Goal: Transaction & Acquisition: Purchase product/service

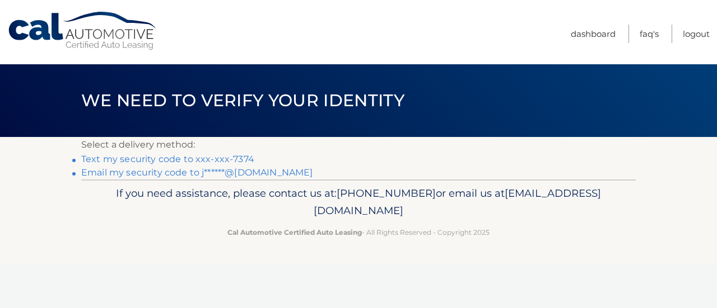
click at [196, 158] on link "Text my security code to xxx-xxx-7374" at bounding box center [167, 159] width 173 height 11
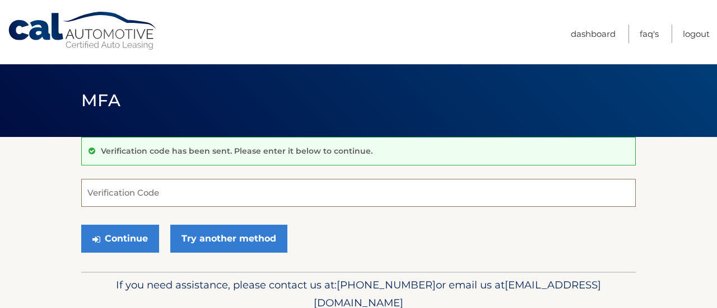
click at [256, 199] on input "Verification Code" at bounding box center [358, 193] width 554 height 28
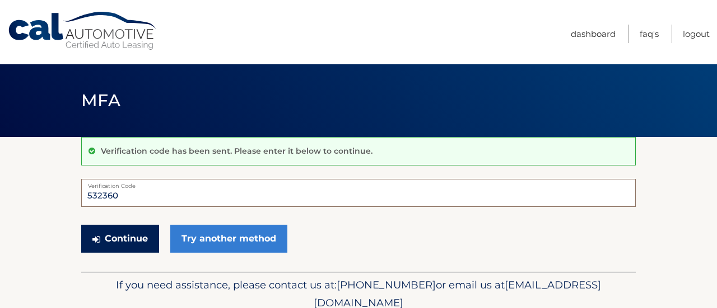
type input "532360"
click at [144, 244] on button "Continue" at bounding box center [120, 239] width 78 height 28
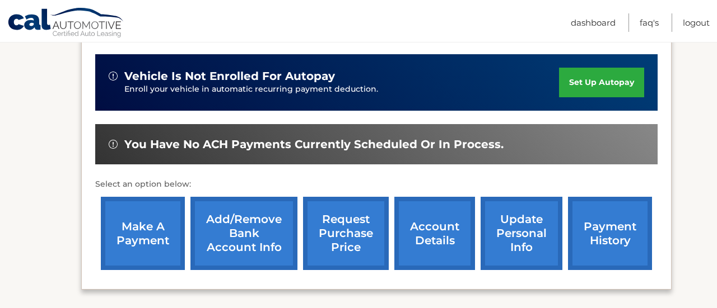
scroll to position [290, 0]
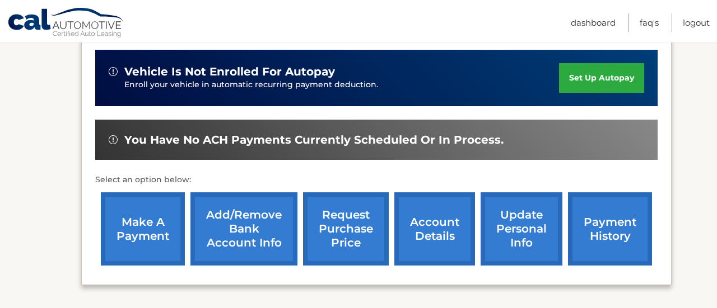
click at [144, 244] on link "make a payment" at bounding box center [143, 229] width 84 height 73
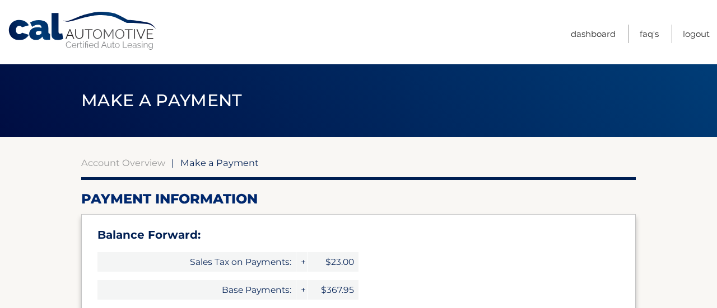
select select "YTQwMzk0OGQtZjRkNi00NTAxLTliNmYtZGU4MTc5MjdlMTky"
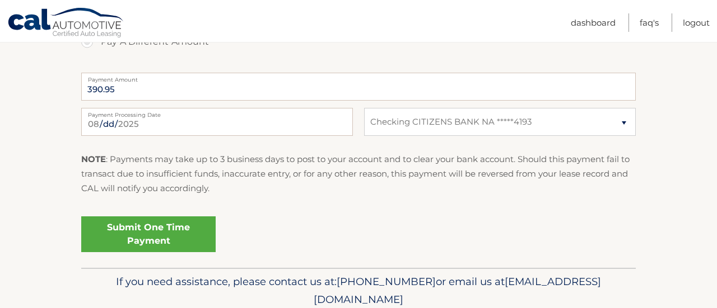
scroll to position [525, 0]
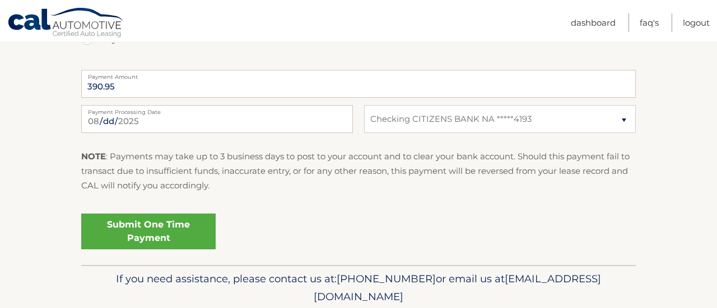
click at [190, 224] on link "Submit One Time Payment" at bounding box center [148, 232] width 134 height 36
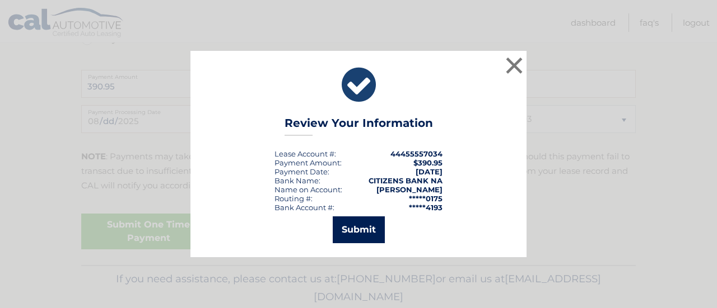
click at [366, 223] on button "Submit" at bounding box center [359, 230] width 52 height 27
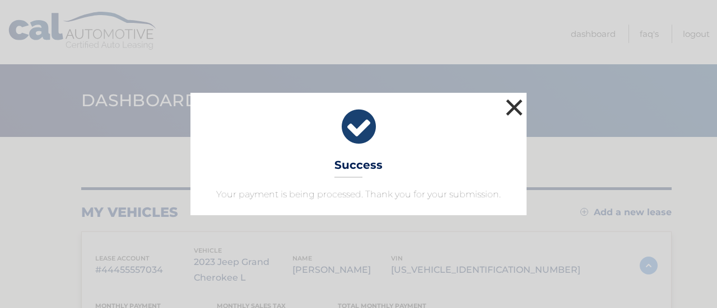
click at [513, 107] on button "×" at bounding box center [514, 107] width 22 height 22
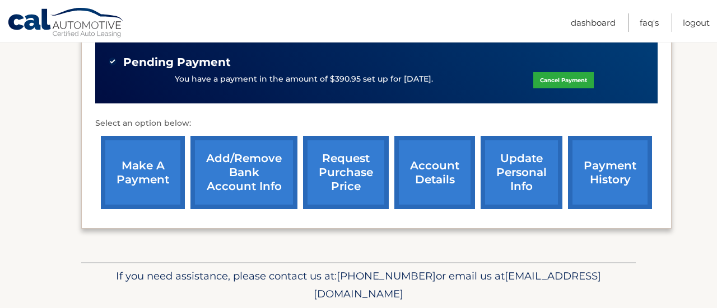
scroll to position [369, 0]
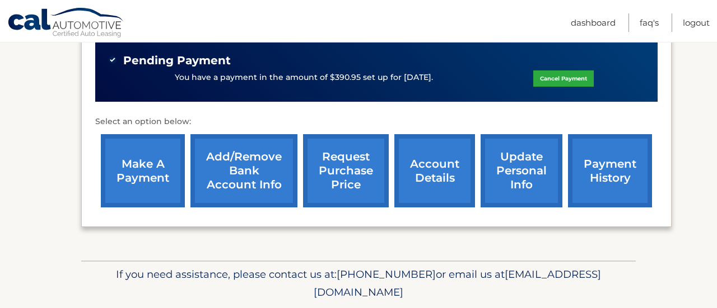
click at [444, 168] on link "account details" at bounding box center [434, 170] width 81 height 73
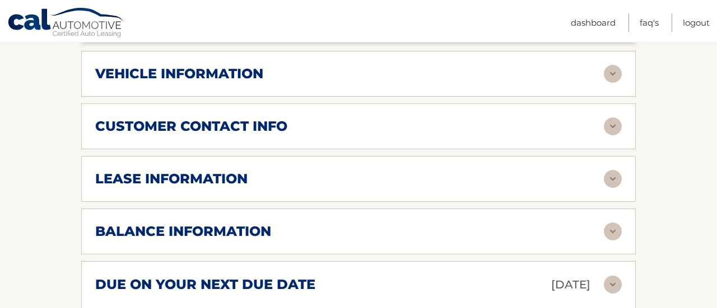
scroll to position [573, 0]
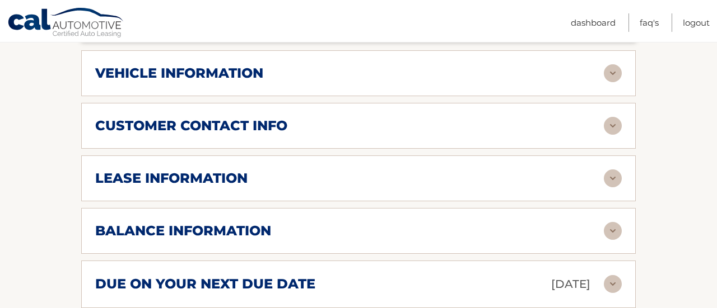
click at [444, 171] on div "lease information" at bounding box center [349, 178] width 508 height 17
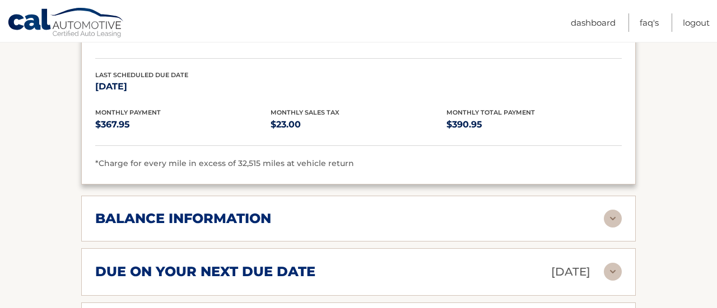
scroll to position [799, 0]
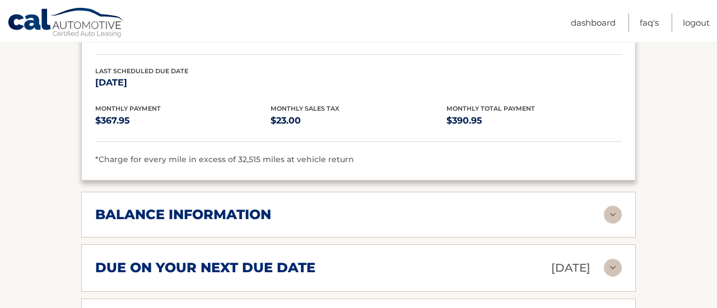
click at [429, 217] on div "balance information" at bounding box center [349, 215] width 508 height 17
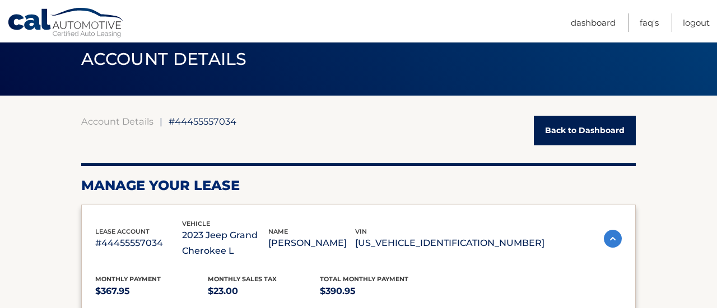
scroll to position [0, 0]
